Goal: Answer question/provide support

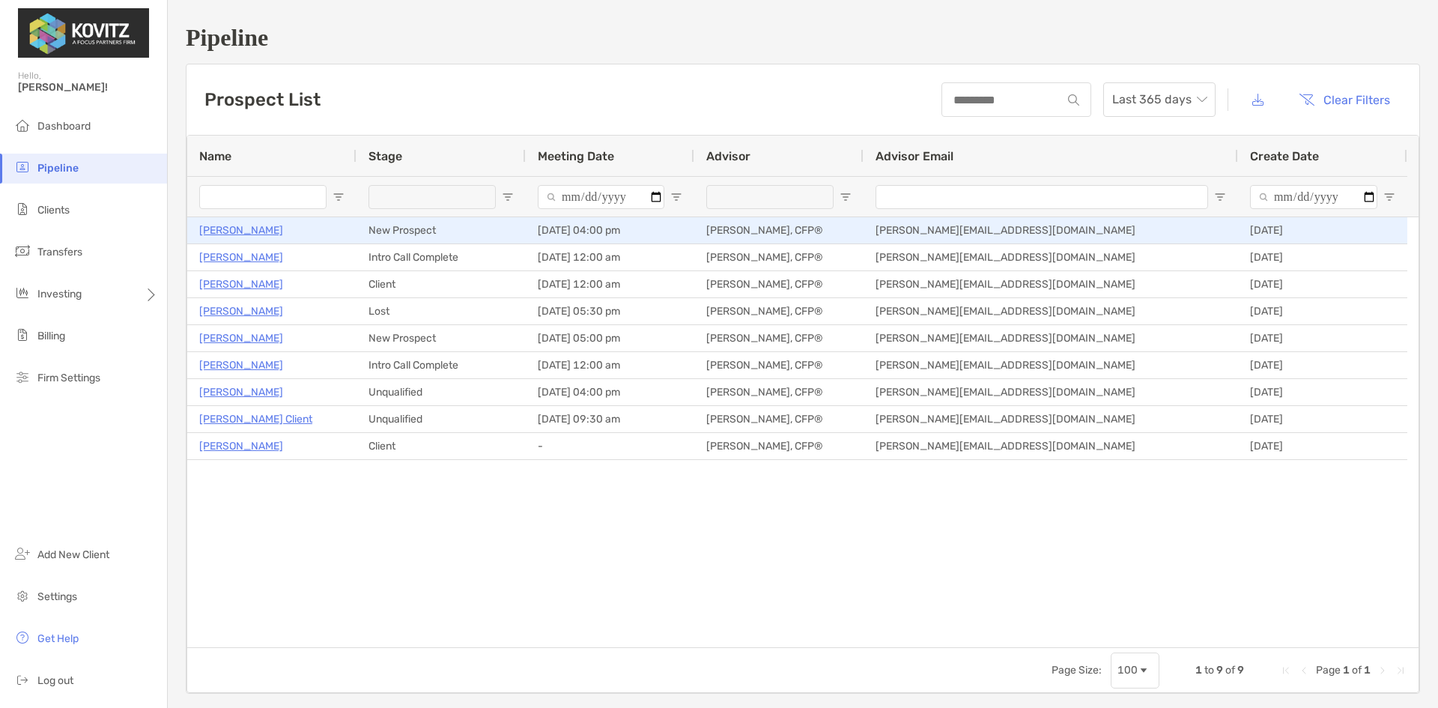
click at [233, 228] on p "[PERSON_NAME]" at bounding box center [241, 230] width 84 height 19
drag, startPoint x: 241, startPoint y: 227, endPoint x: 229, endPoint y: 234, distance: 14.1
click at [240, 227] on p "[PERSON_NAME]" at bounding box center [241, 230] width 84 height 19
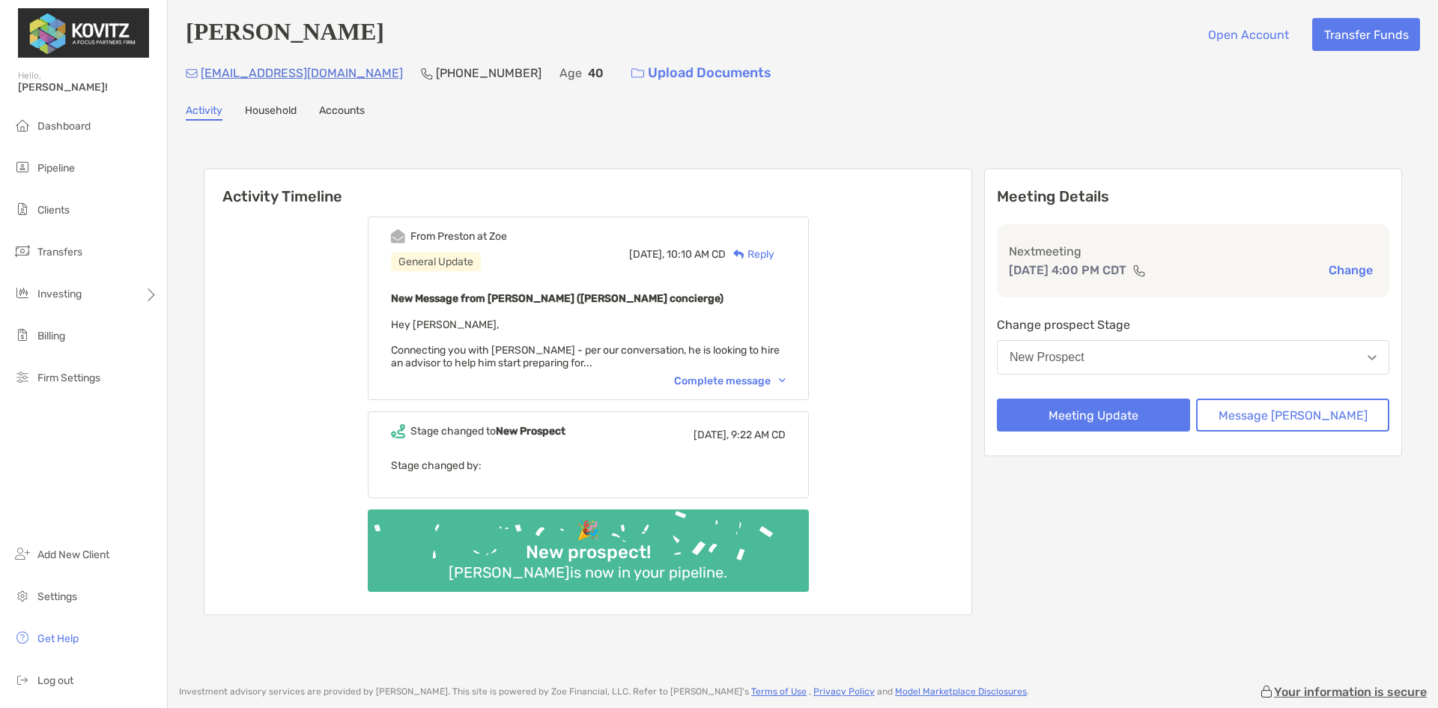
click at [756, 384] on div "Complete message" at bounding box center [730, 381] width 112 height 13
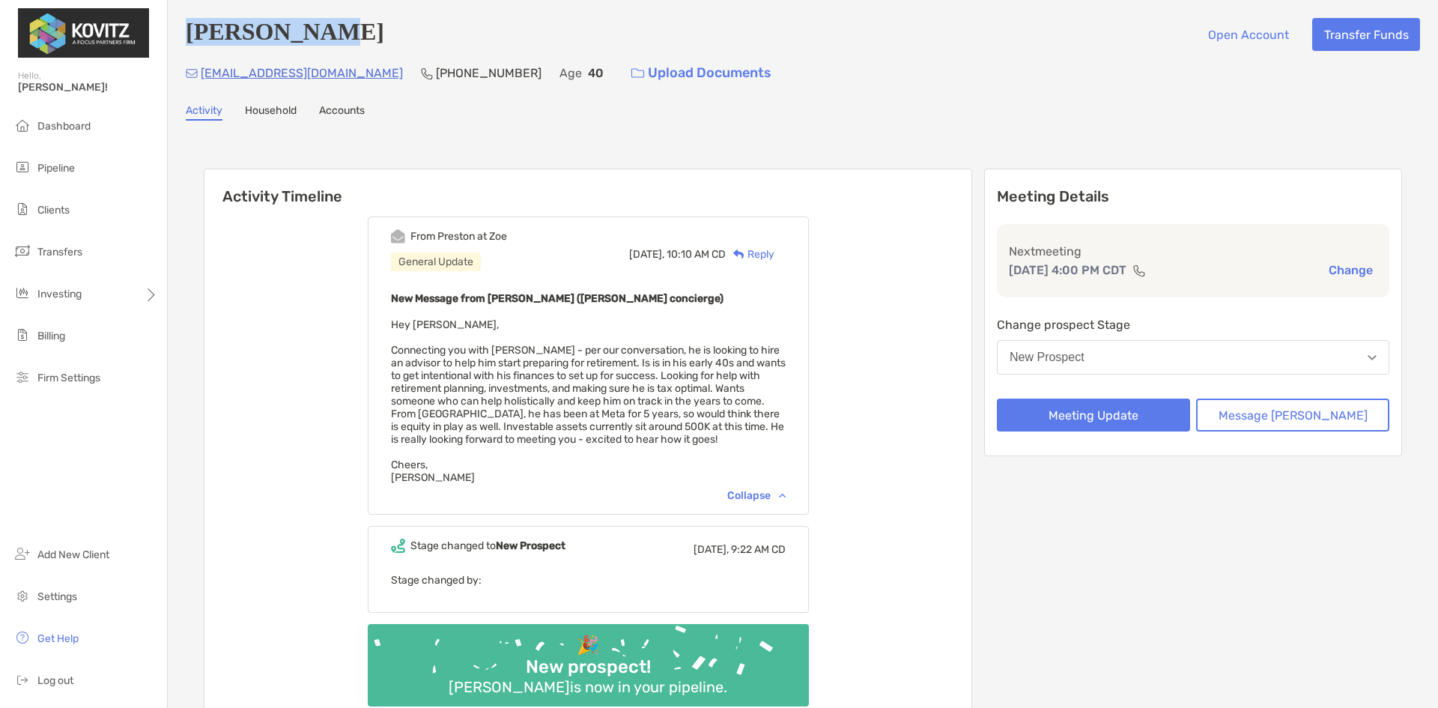
drag, startPoint x: 333, startPoint y: 36, endPoint x: 187, endPoint y: 43, distance: 146.3
click at [187, 43] on div "[PERSON_NAME] Open Account Transfer Funds" at bounding box center [803, 34] width 1234 height 33
copy h4 "[PERSON_NAME]"
click at [312, 79] on p "[EMAIL_ADDRESS][DOMAIN_NAME]" at bounding box center [302, 73] width 202 height 19
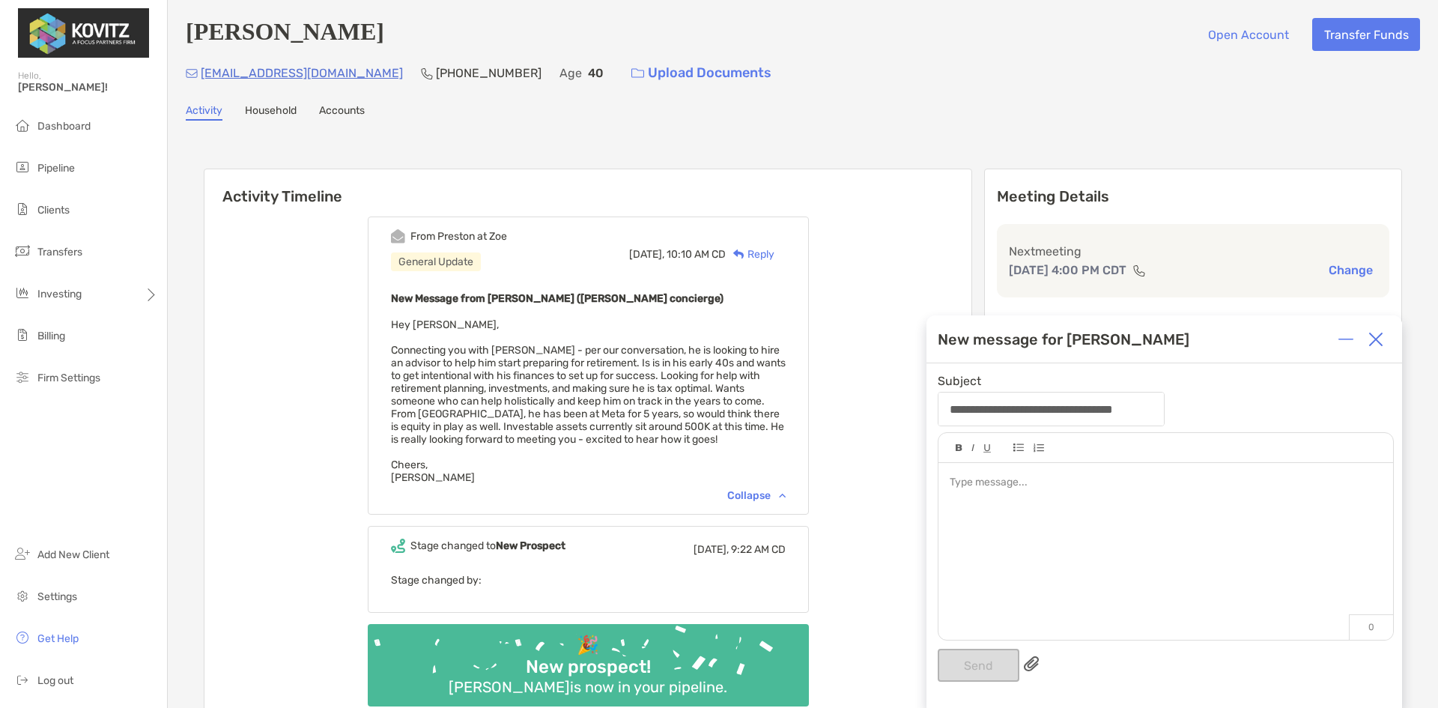
click at [1384, 344] on div at bounding box center [1376, 339] width 30 height 30
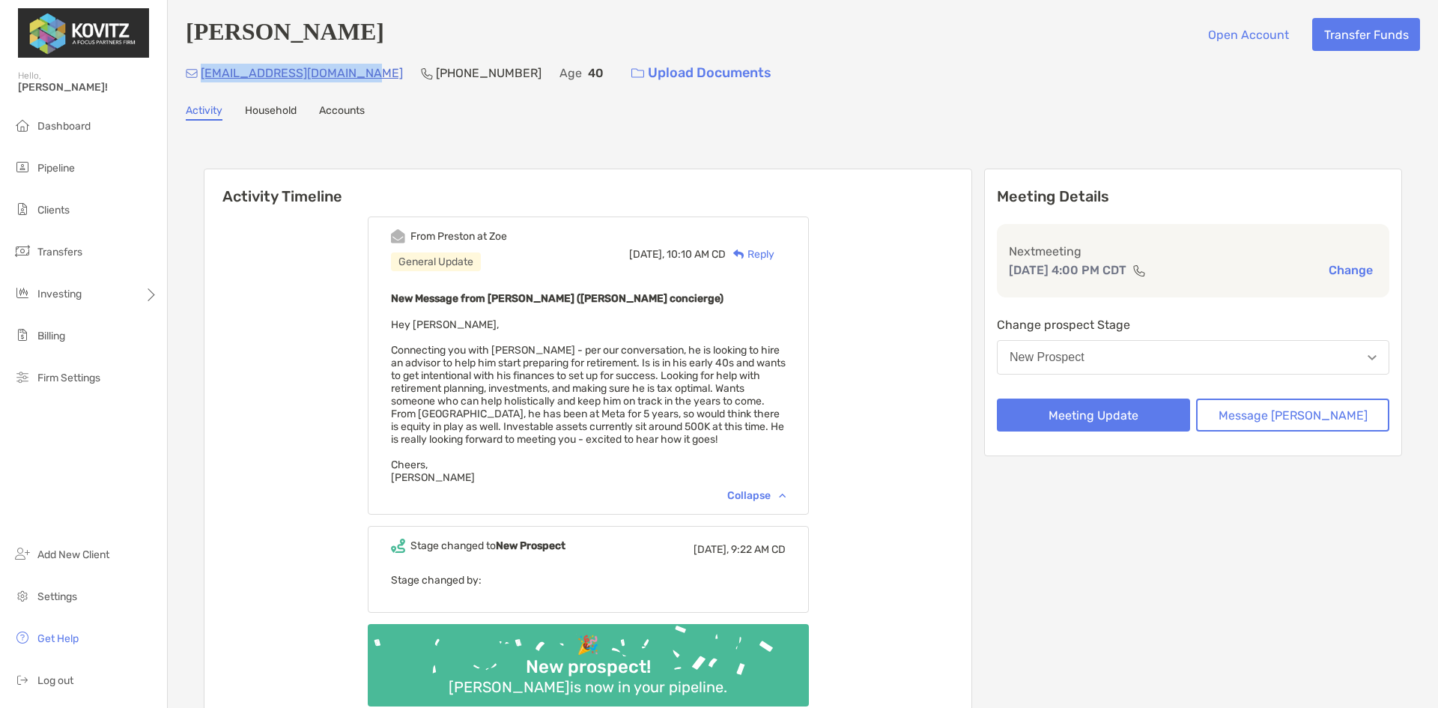
drag, startPoint x: 375, startPoint y: 77, endPoint x: 203, endPoint y: 80, distance: 171.6
click at [203, 80] on div "[EMAIL_ADDRESS][DOMAIN_NAME] [PHONE_NUMBER] Age [DEMOGRAPHIC_DATA] Upload Docum…" at bounding box center [803, 73] width 1234 height 32
copy p "[EMAIL_ADDRESS][DOMAIN_NAME]"
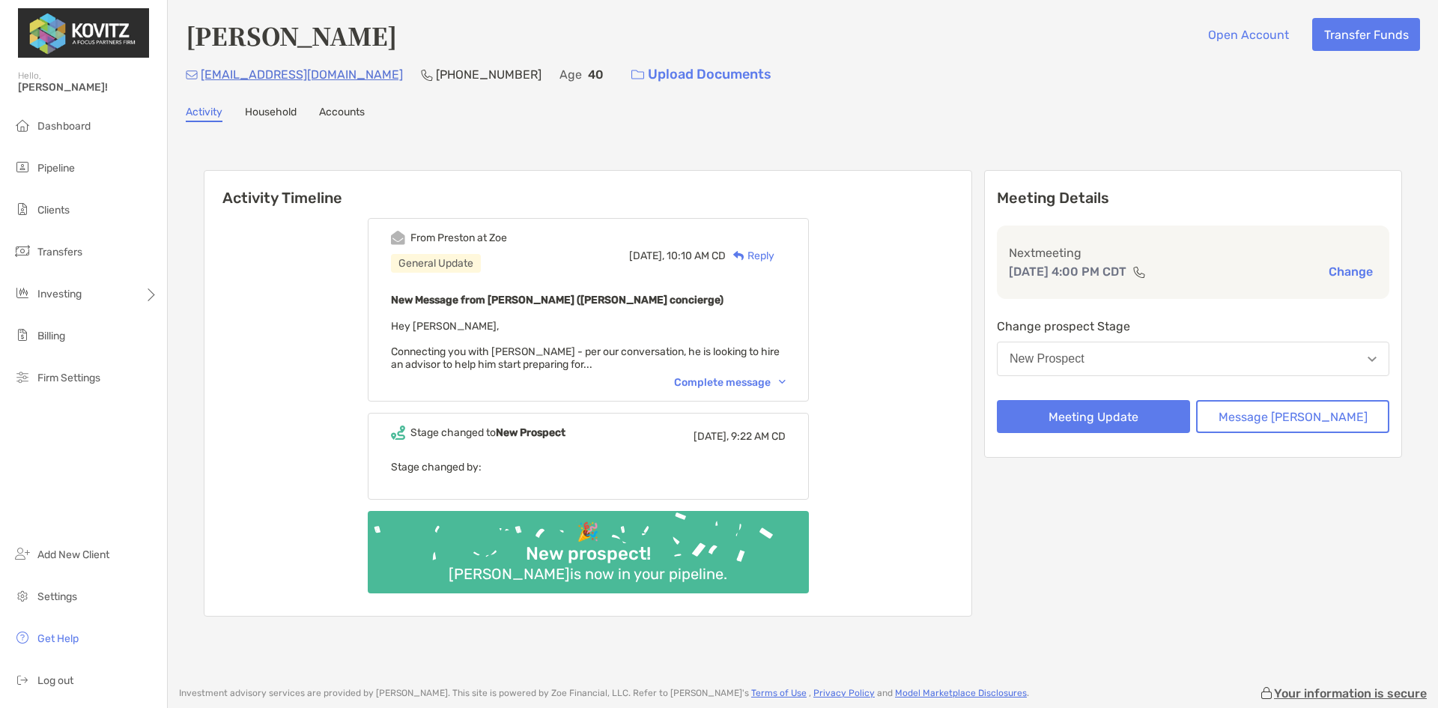
drag, startPoint x: 739, startPoint y: 386, endPoint x: 735, endPoint y: 408, distance: 22.8
click at [739, 386] on div "Complete message" at bounding box center [730, 382] width 112 height 13
